Goal: Check status: Check status

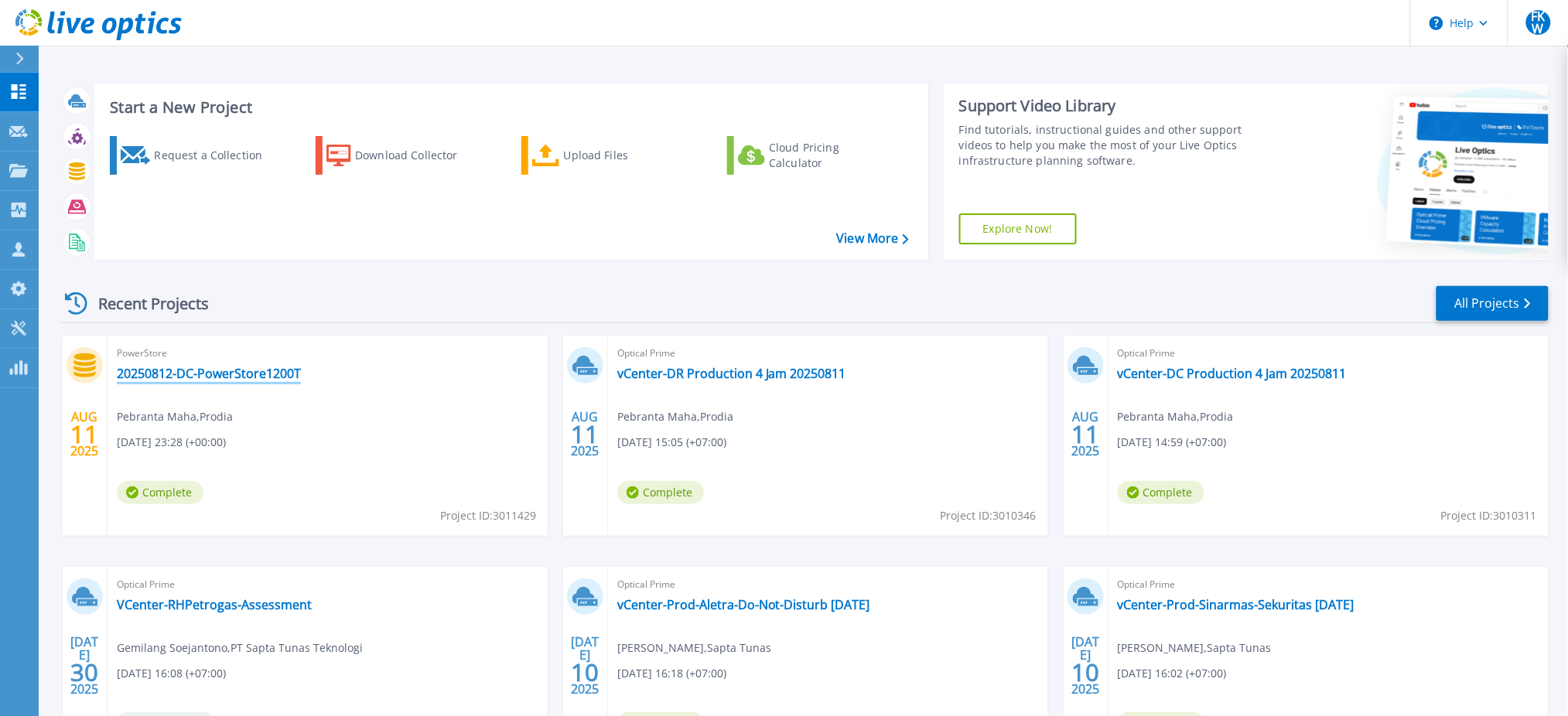
click at [263, 375] on link "20250812-DC-PowerStore1200T" at bounding box center [208, 373] width 184 height 15
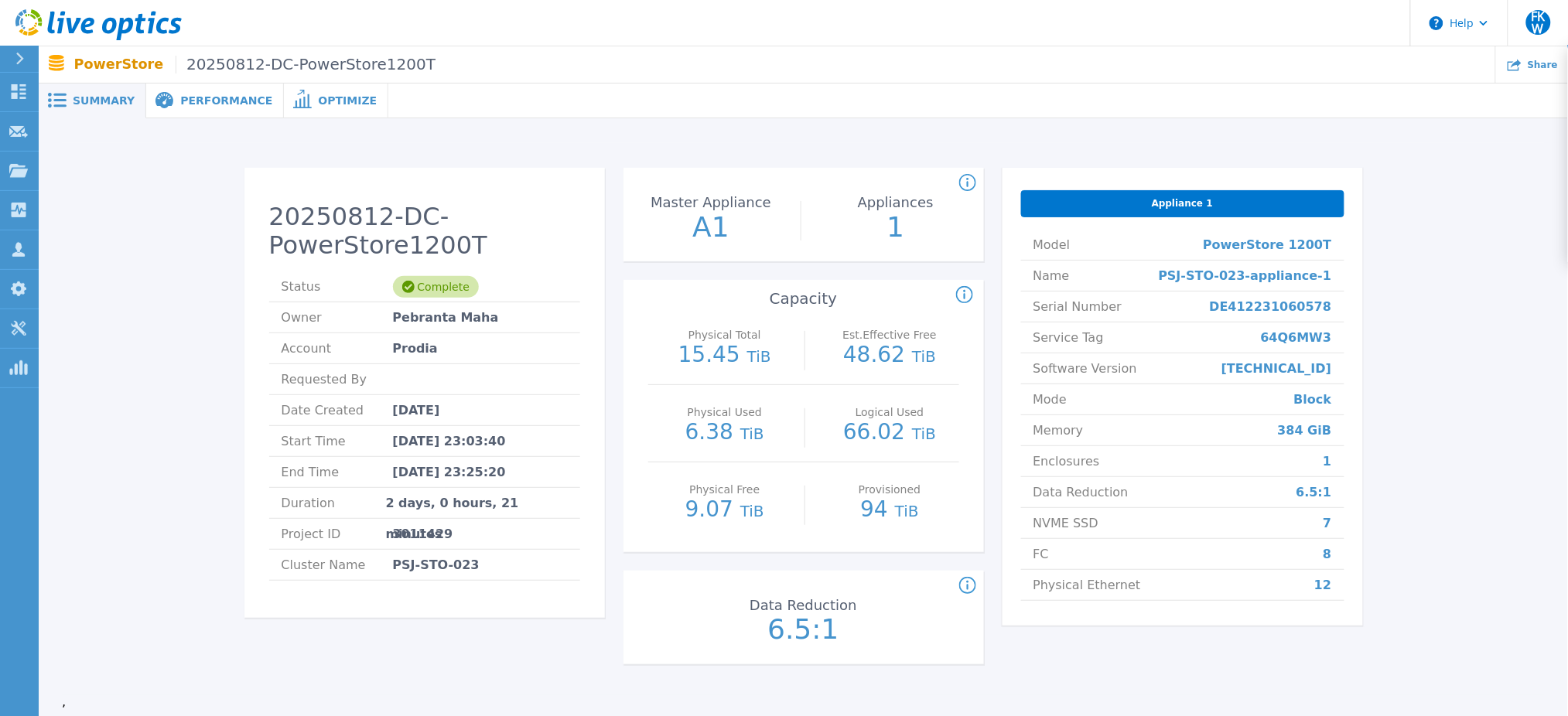
click at [184, 97] on span "Performance" at bounding box center [226, 100] width 92 height 11
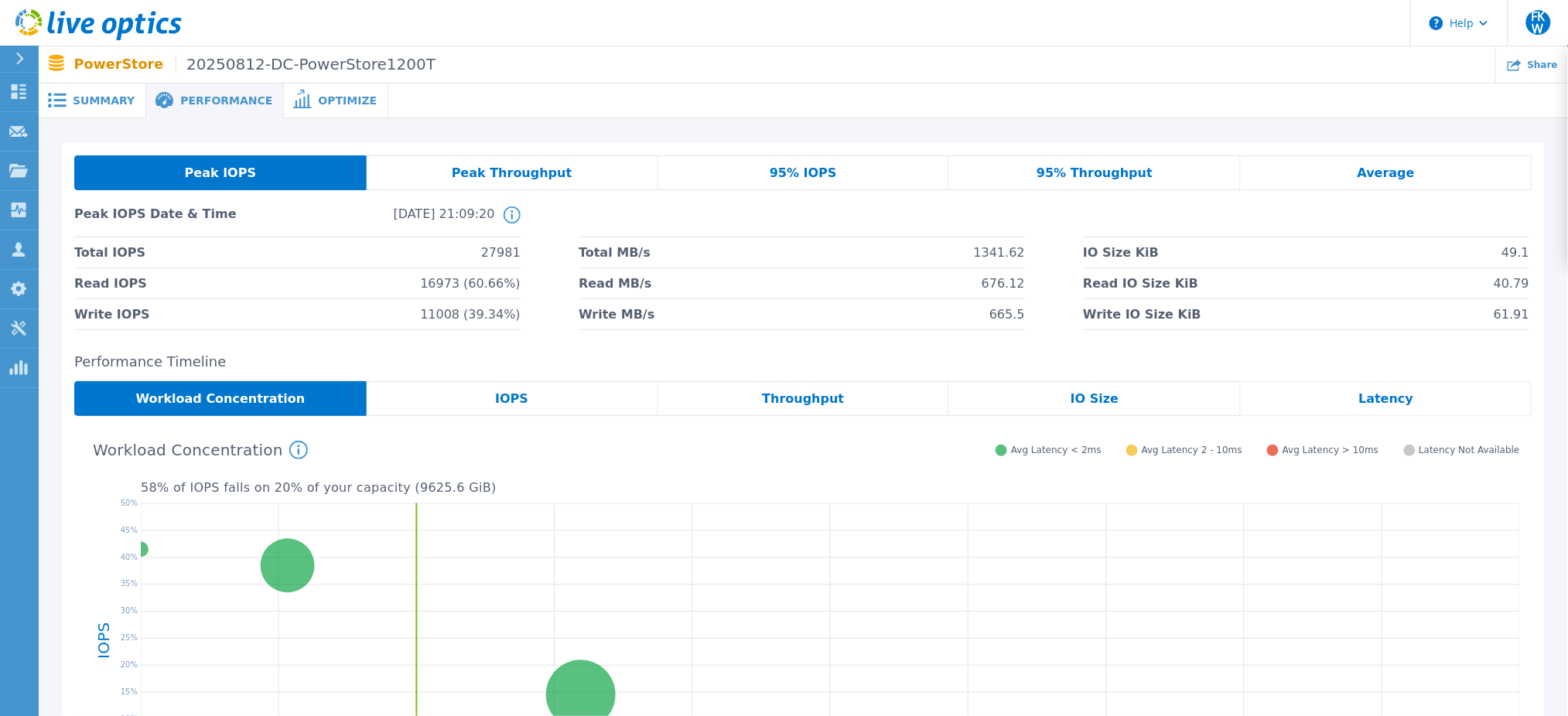
click at [776, 228] on li at bounding box center [801, 222] width 446 height 31
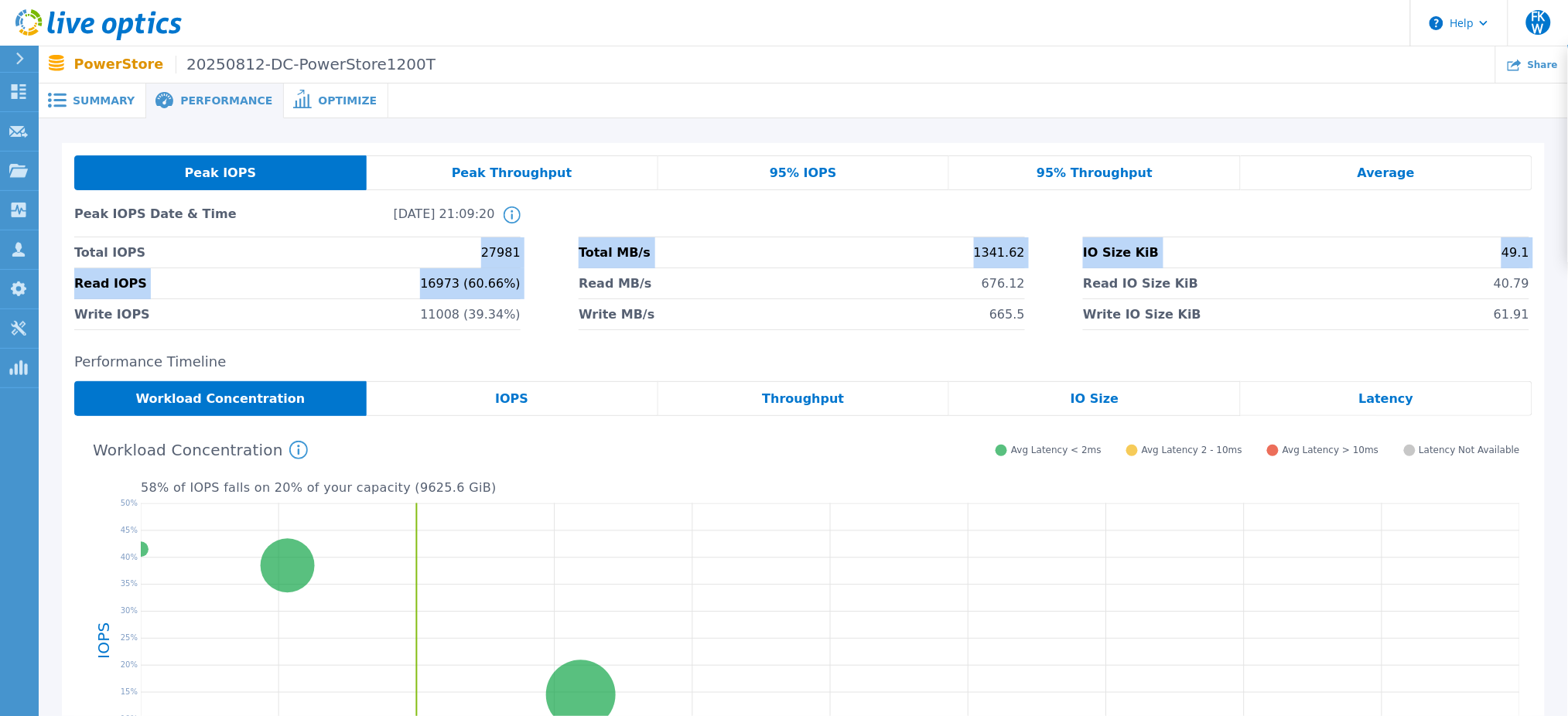
drag, startPoint x: 467, startPoint y: 256, endPoint x: 582, endPoint y: 279, distance: 117.3
click at [582, 279] on div "Total IOPS 27981 Total MB/s 1341.62 IO Size KiB 49.1 Read IOPS 16973 (60.66%) R…" at bounding box center [802, 283] width 1458 height 93
click at [509, 268] on span "16973 (60.66%)" at bounding box center [469, 283] width 99 height 30
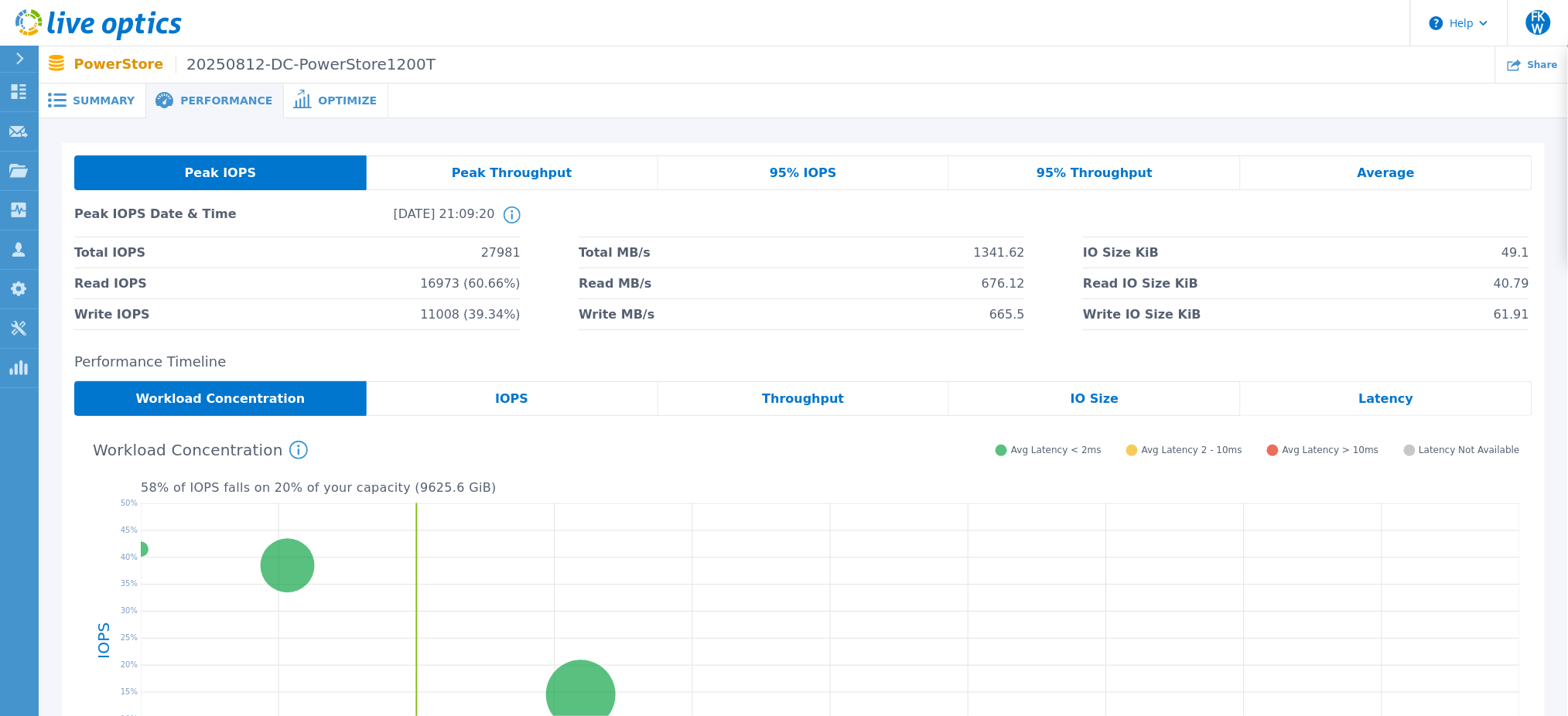
click at [1102, 586] on icon at bounding box center [830, 640] width 1379 height 290
